Goal: Task Accomplishment & Management: Complete application form

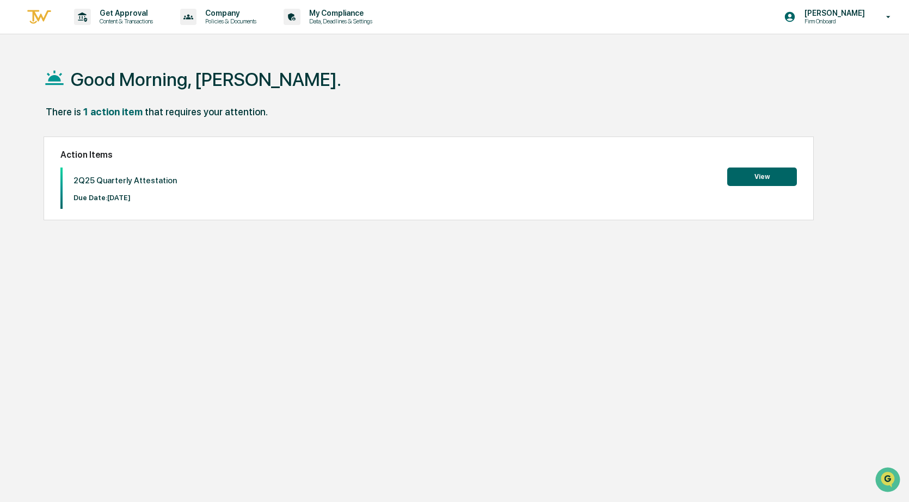
click at [758, 173] on button "View" at bounding box center [762, 177] width 70 height 19
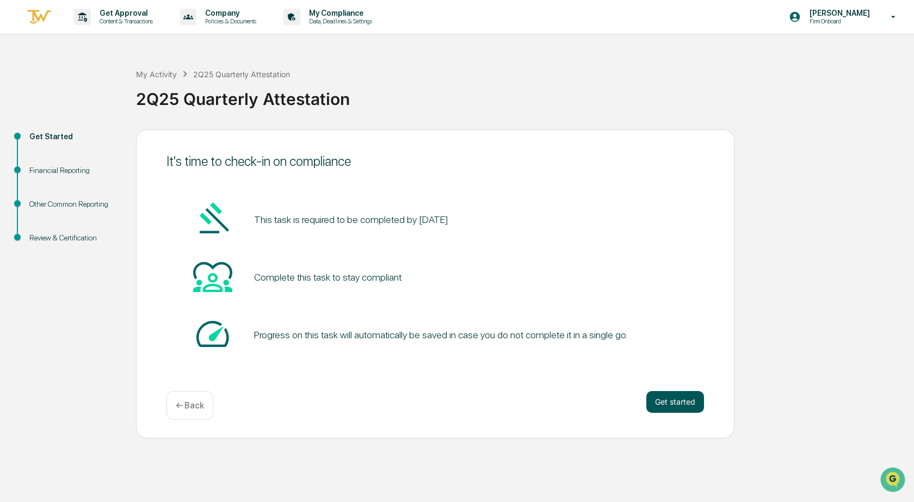
click at [662, 403] on button "Get started" at bounding box center [676, 402] width 58 height 22
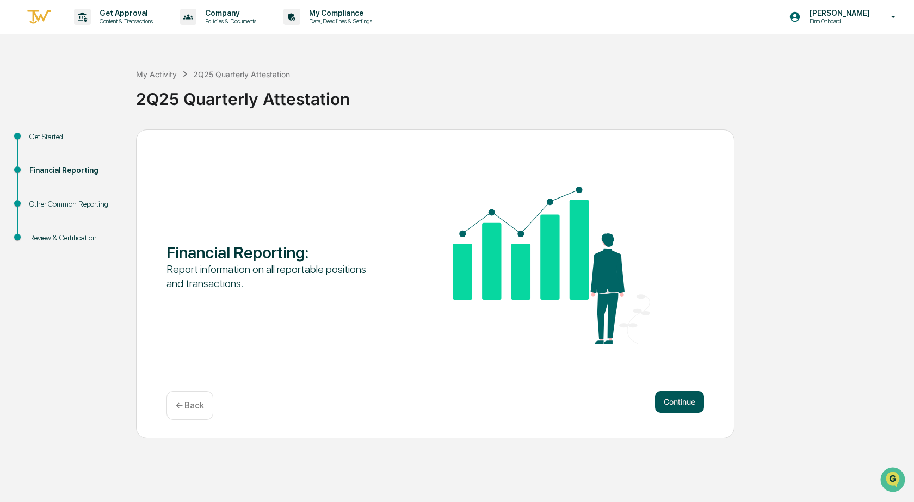
click at [682, 398] on button "Continue" at bounding box center [679, 402] width 49 height 22
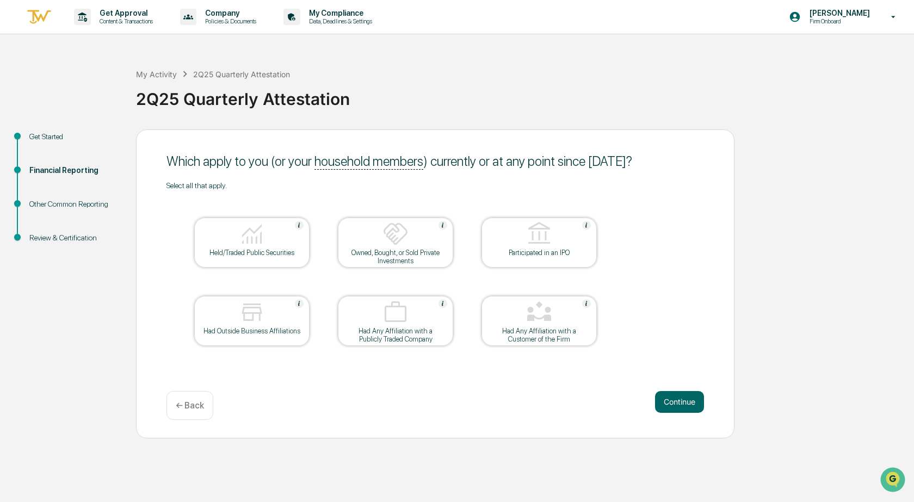
click at [247, 237] on img at bounding box center [252, 234] width 26 height 26
click at [271, 321] on div at bounding box center [252, 313] width 109 height 28
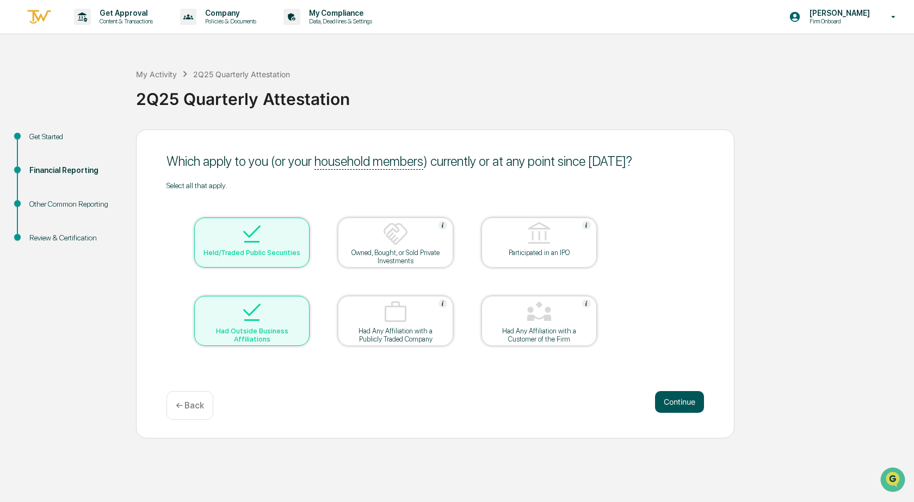
click at [694, 403] on button "Continue" at bounding box center [679, 402] width 49 height 22
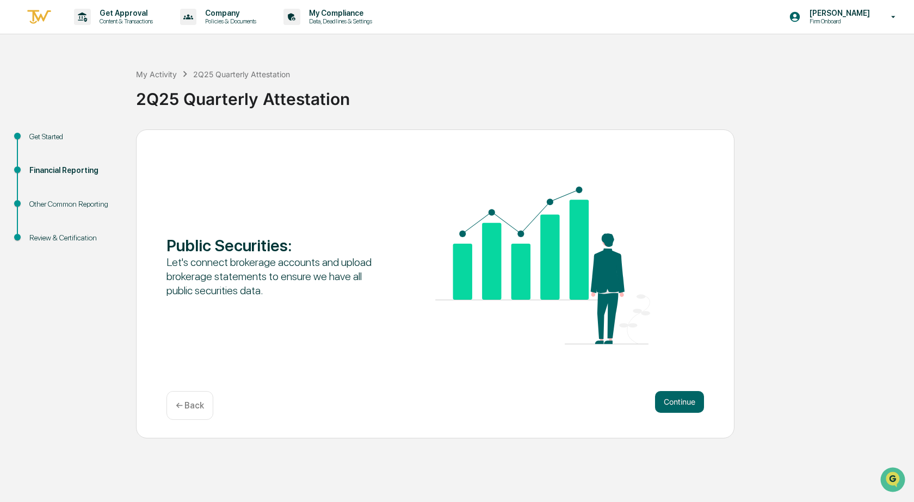
click at [694, 403] on button "Continue" at bounding box center [679, 402] width 49 height 22
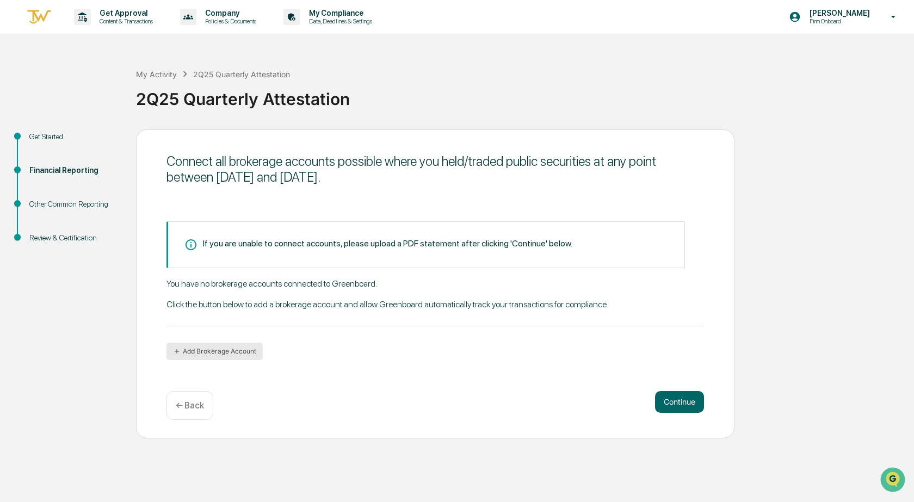
click at [233, 348] on button "Add Brokerage Account" at bounding box center [215, 351] width 96 height 17
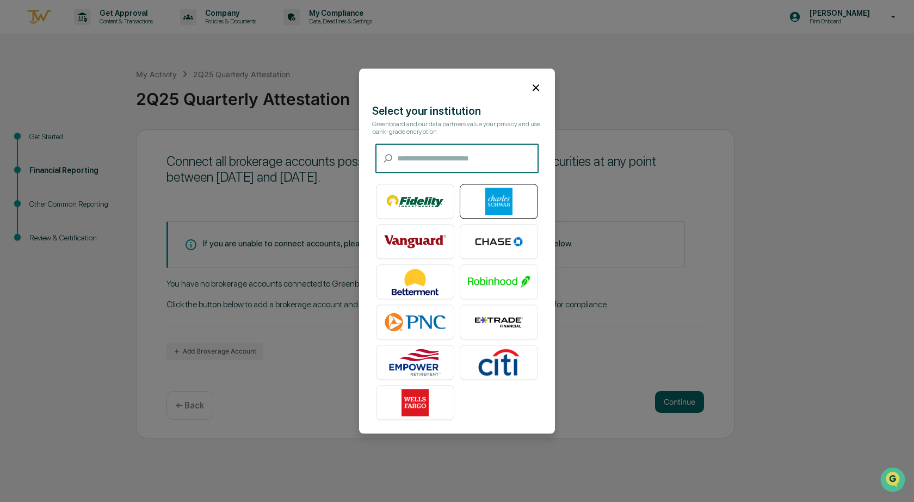
click at [491, 210] on img at bounding box center [499, 201] width 62 height 27
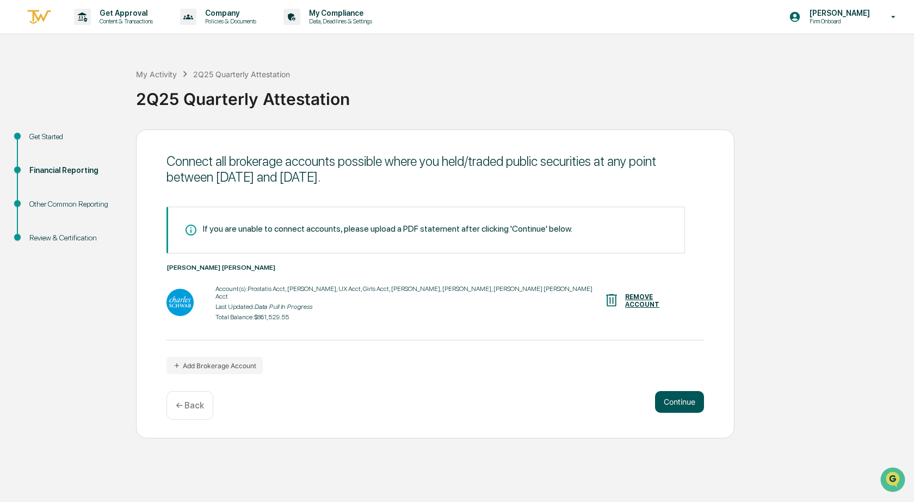
click at [691, 404] on button "Continue" at bounding box center [679, 402] width 49 height 22
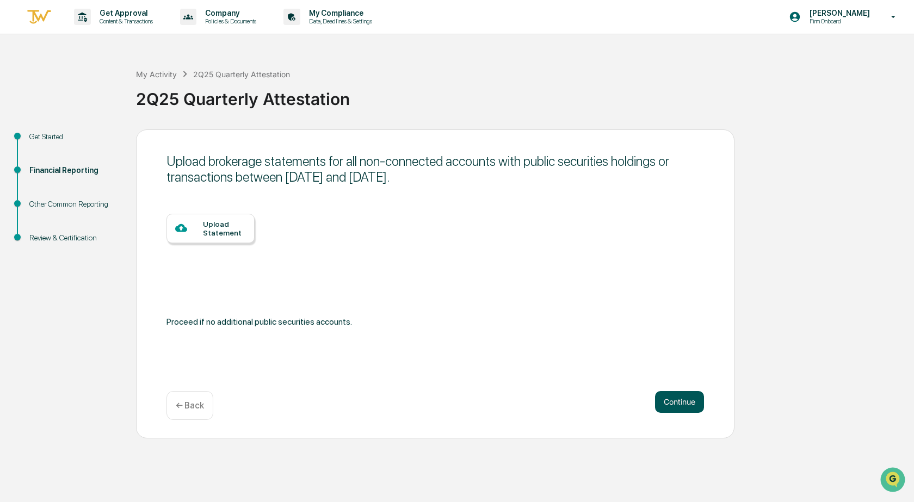
click at [691, 404] on button "Continue" at bounding box center [679, 402] width 49 height 22
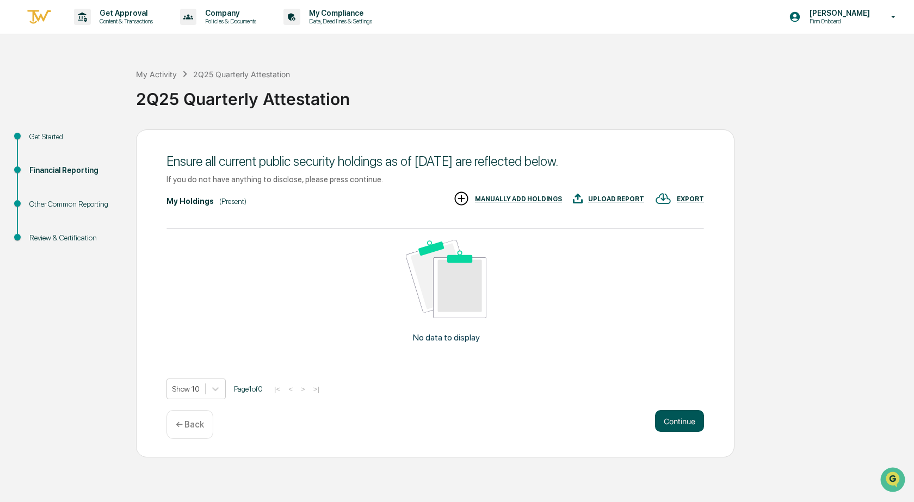
click at [676, 422] on button "Continue" at bounding box center [679, 421] width 49 height 22
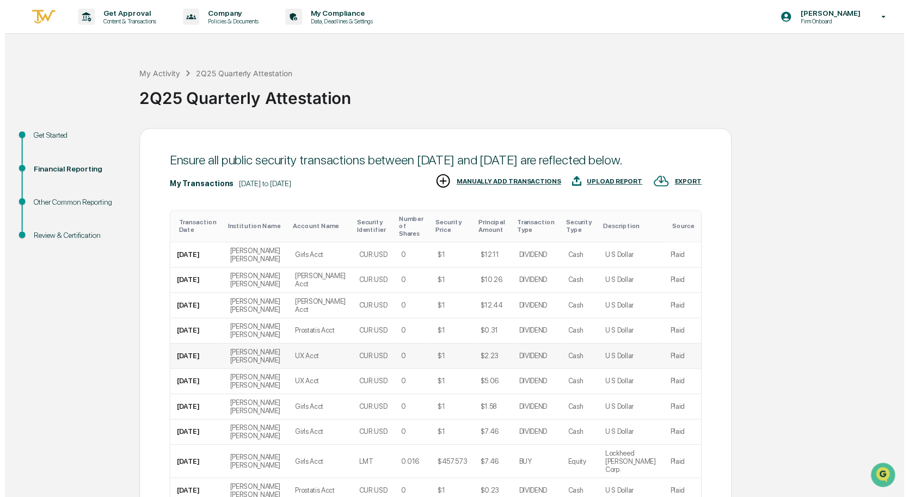
scroll to position [85, 0]
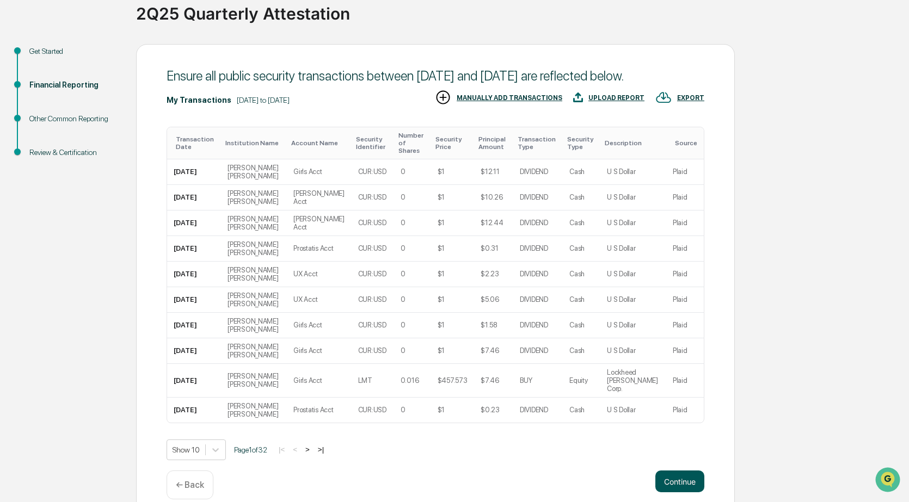
click at [678, 471] on button "Continue" at bounding box center [679, 482] width 49 height 22
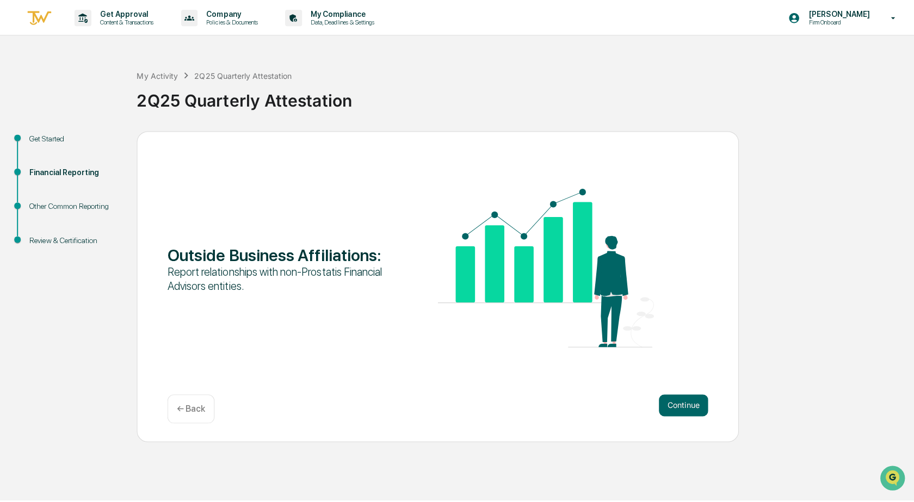
scroll to position [0, 0]
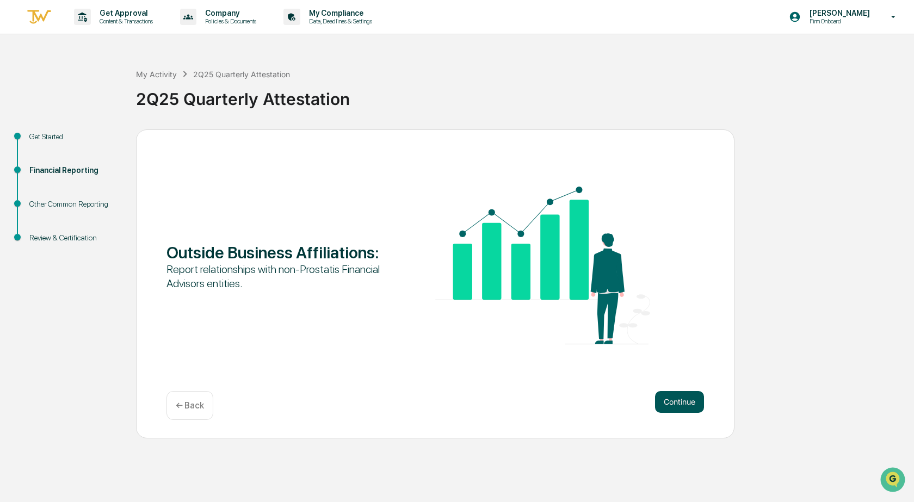
click at [678, 399] on button "Continue" at bounding box center [679, 402] width 49 height 22
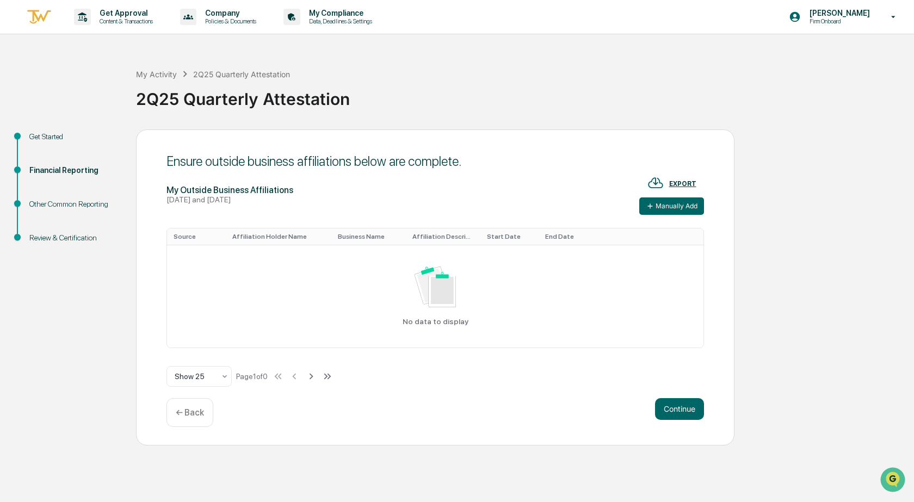
click at [190, 237] on th "Source" at bounding box center [196, 237] width 59 height 16
drag, startPoint x: 268, startPoint y: 236, endPoint x: 280, endPoint y: 235, distance: 12.0
click at [271, 236] on th "Affiliation Holder Name" at bounding box center [279, 237] width 106 height 16
click at [362, 236] on th "Business Name" at bounding box center [368, 237] width 75 height 16
click at [429, 236] on th "Affiliation Description" at bounding box center [443, 237] width 75 height 16
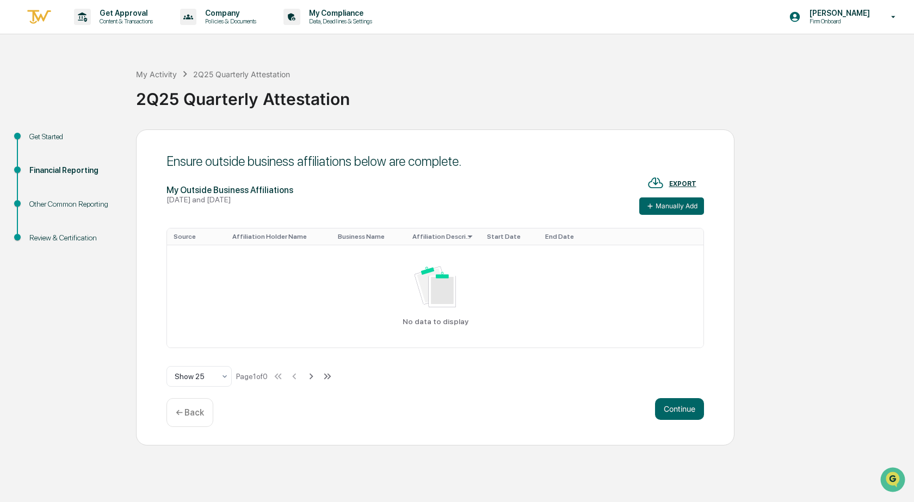
drag, startPoint x: 498, startPoint y: 239, endPoint x: 554, endPoint y: 232, distance: 56.0
click at [501, 239] on th "Start Date" at bounding box center [510, 237] width 59 height 16
click at [555, 232] on th "End Date" at bounding box center [568, 237] width 59 height 16
